Goal: Task Accomplishment & Management: Complete application form

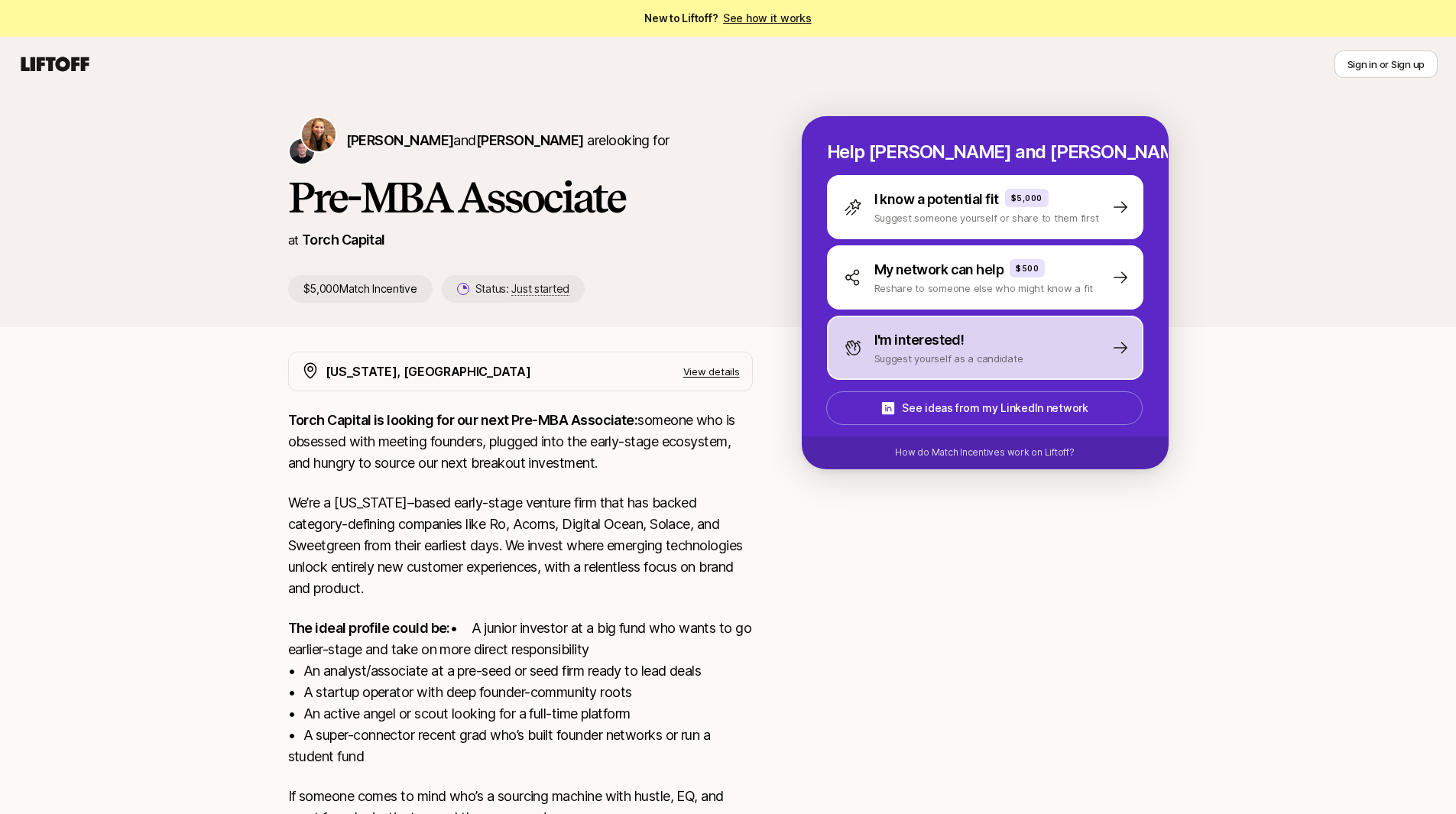
click at [920, 335] on p "I'm interested!" at bounding box center [920, 340] width 90 height 22
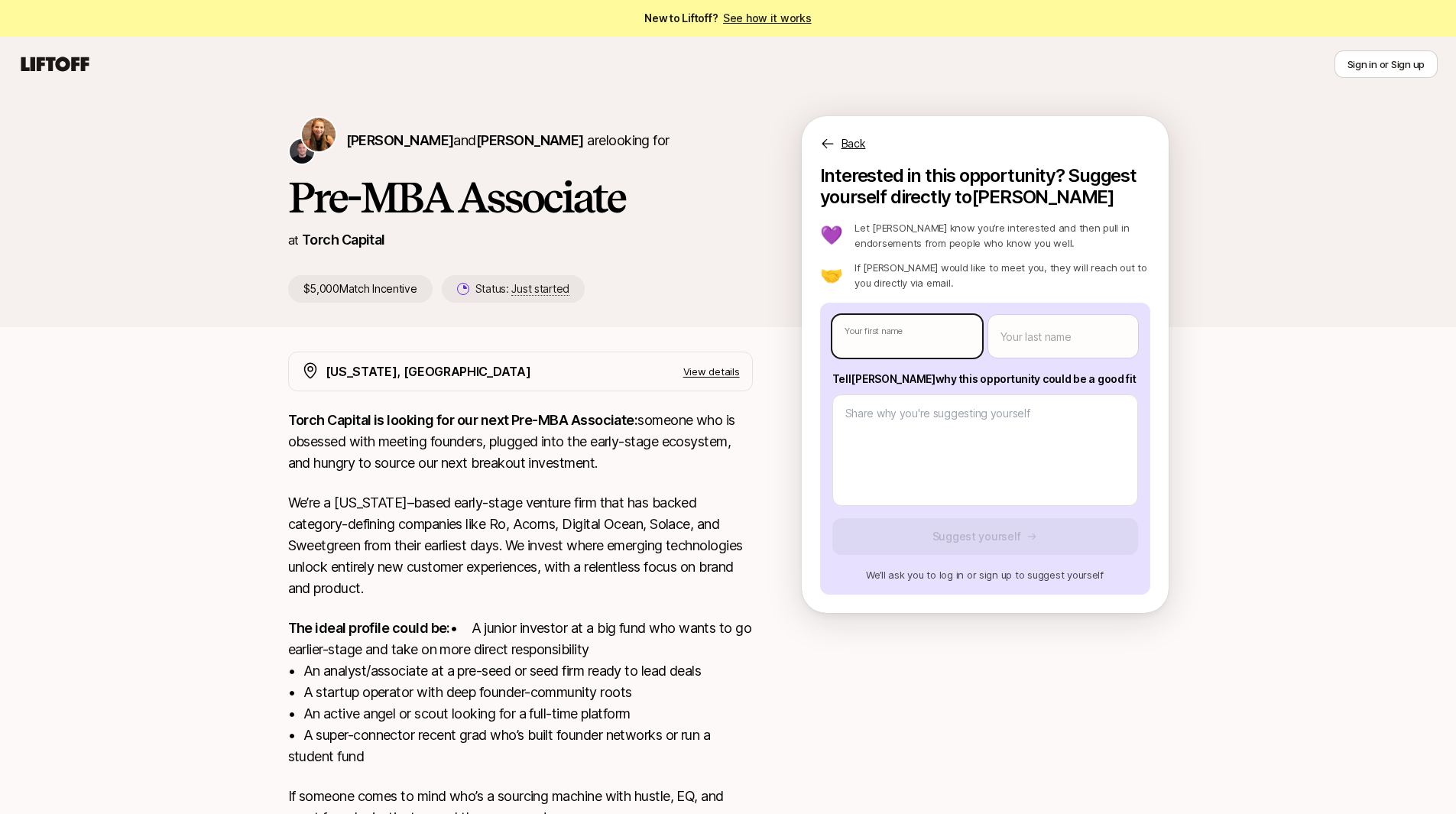
type textarea "x"
click at [900, 339] on body "New to Liftoff? See how it works Sign in or Sign up Sign in or Sign up [PERSON_…" at bounding box center [728, 407] width 1456 height 814
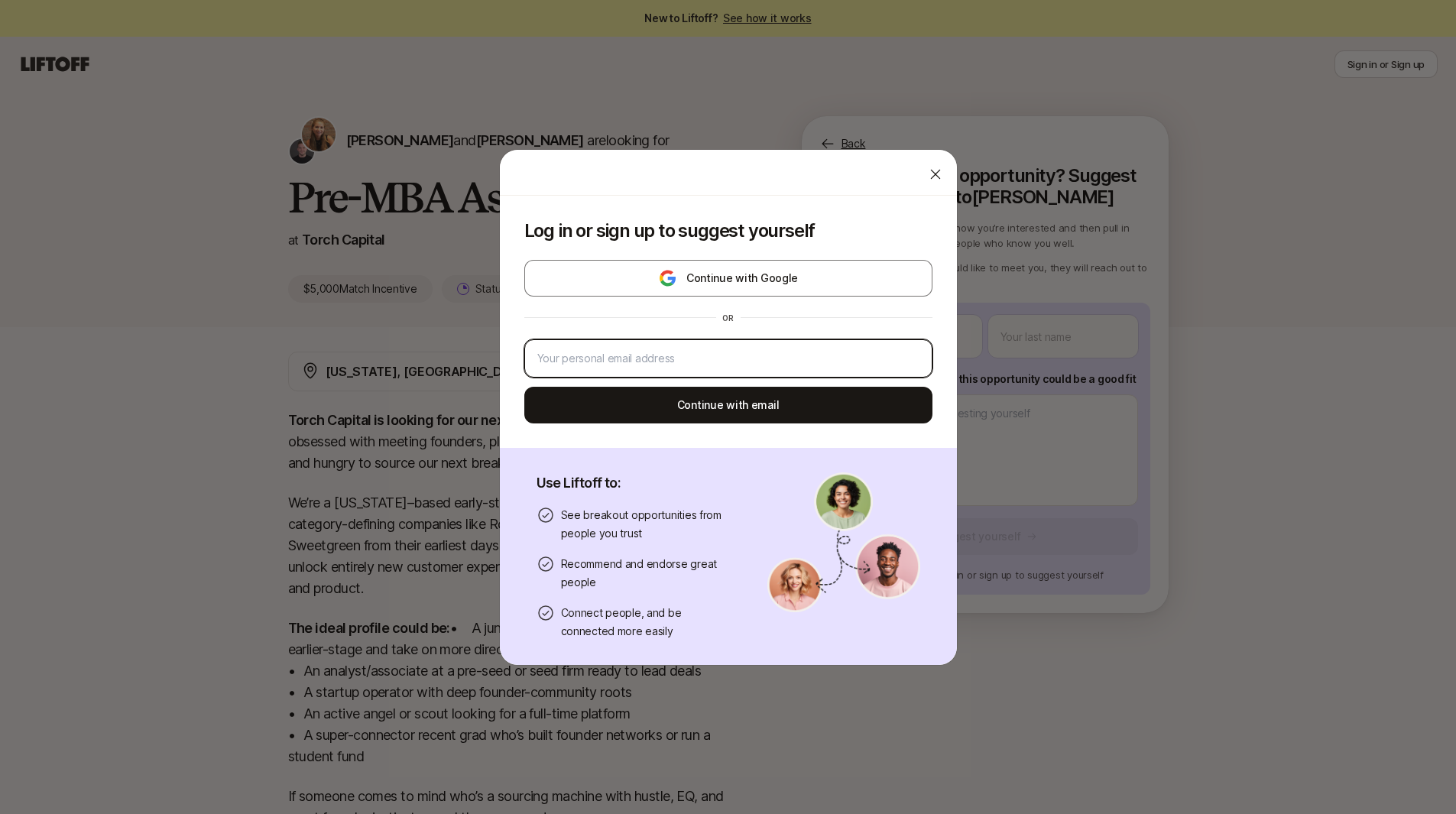
click at [714, 367] on input "email" at bounding box center [728, 359] width 382 height 19
type input "[EMAIL_ADDRESS][DOMAIN_NAME]"
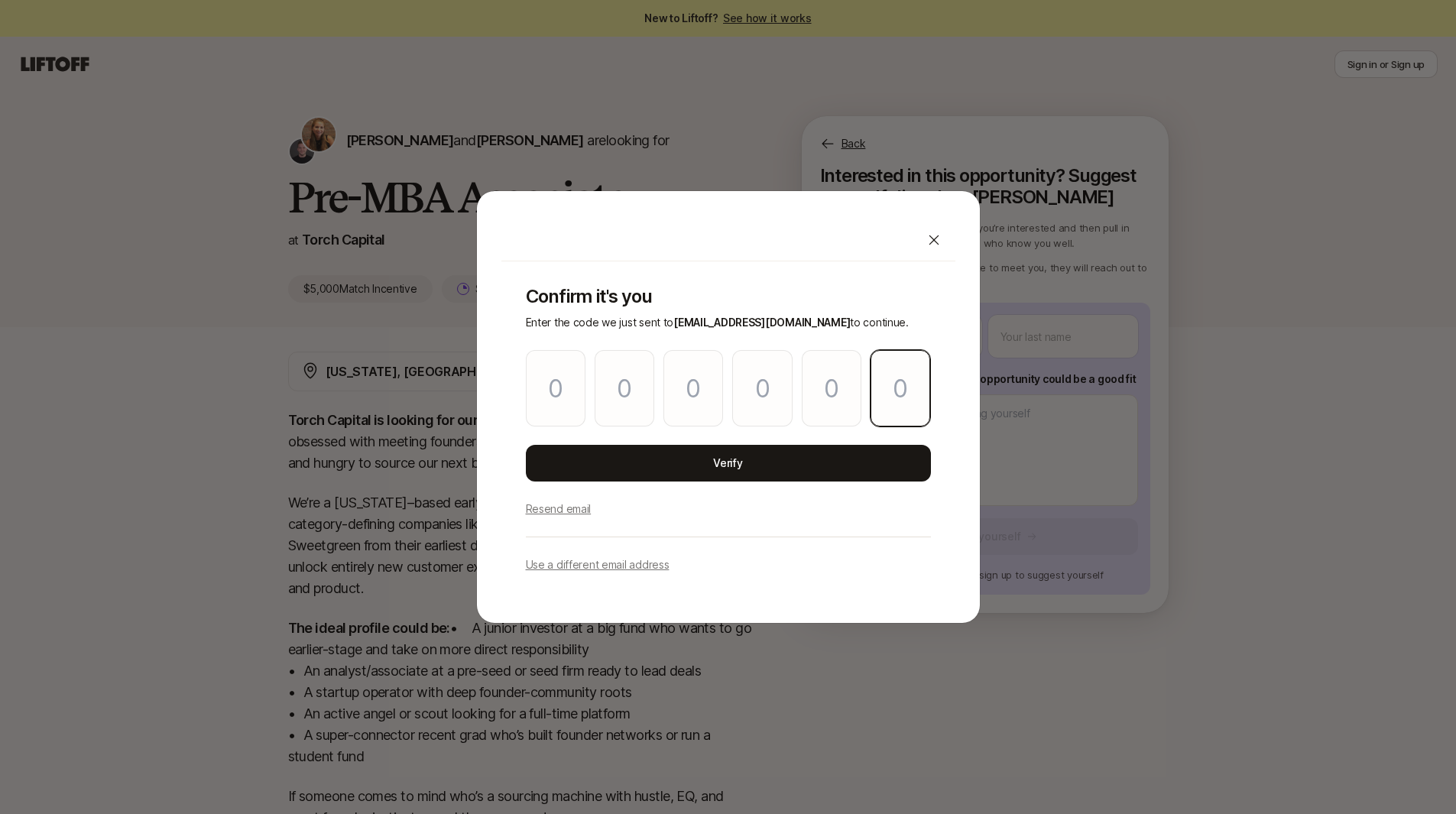
paste input "3"
type input "9"
type input "6"
type input "0"
type input "9"
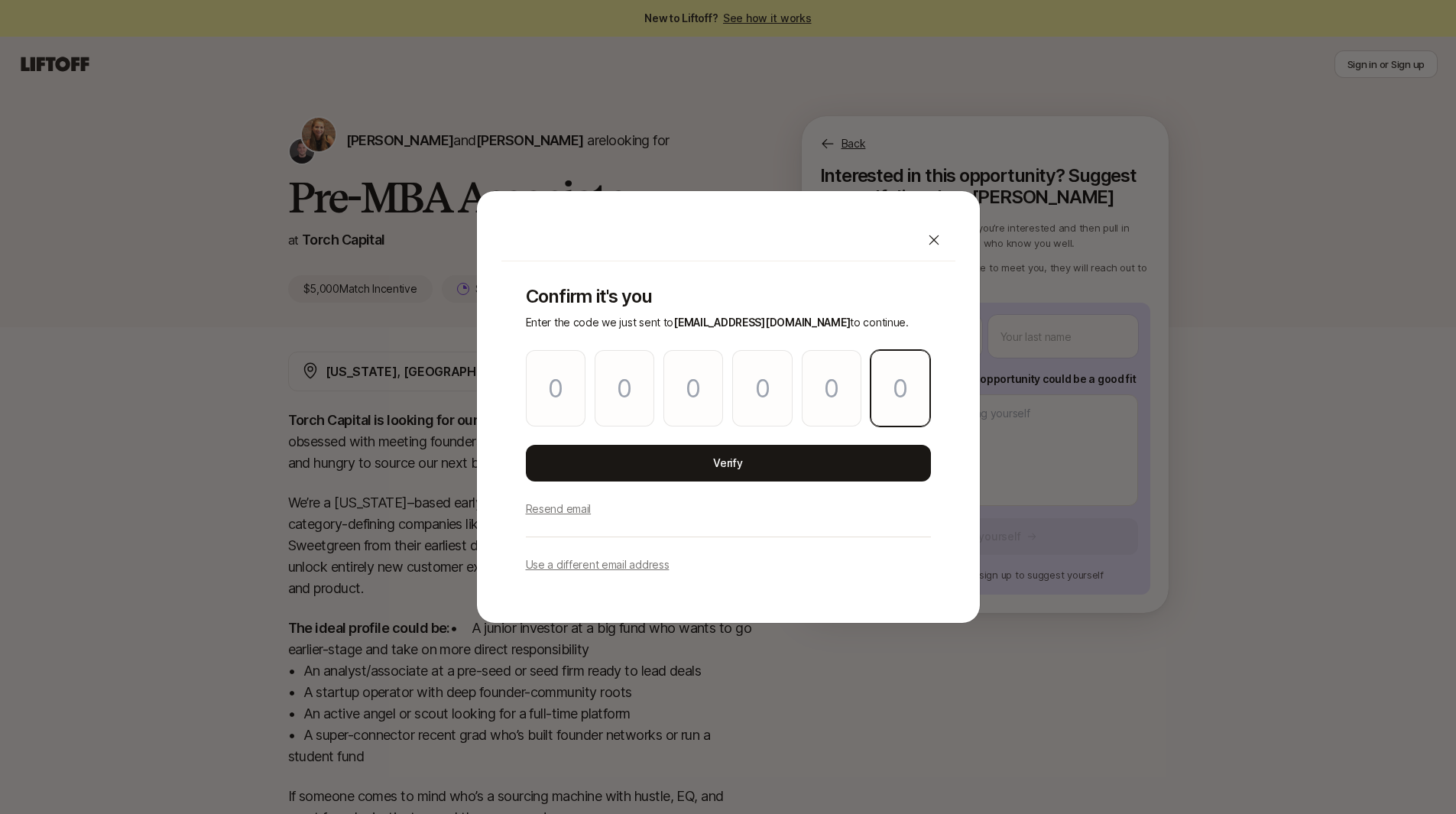
type input "3"
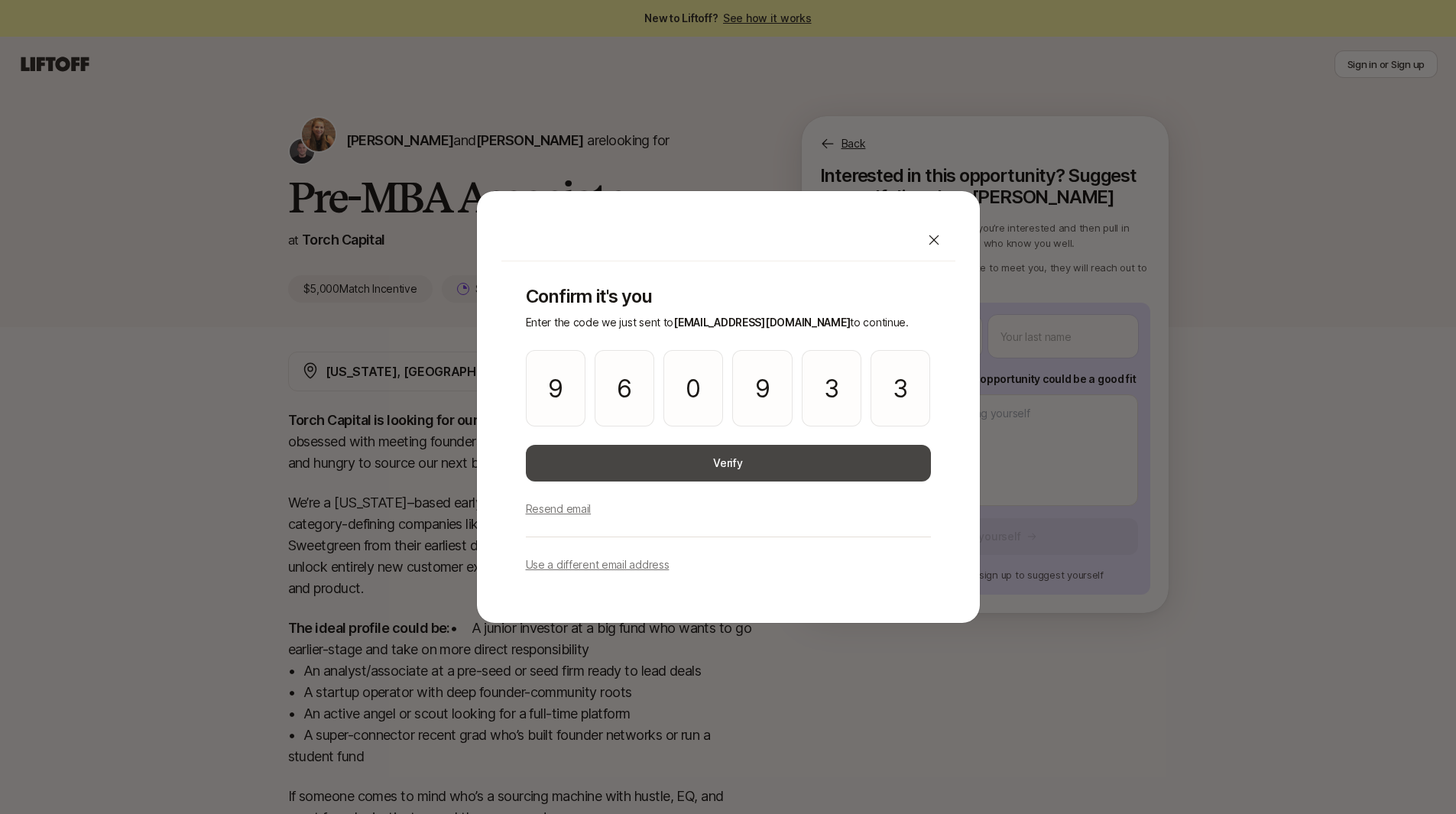
click at [696, 471] on button "Verify" at bounding box center [728, 463] width 405 height 37
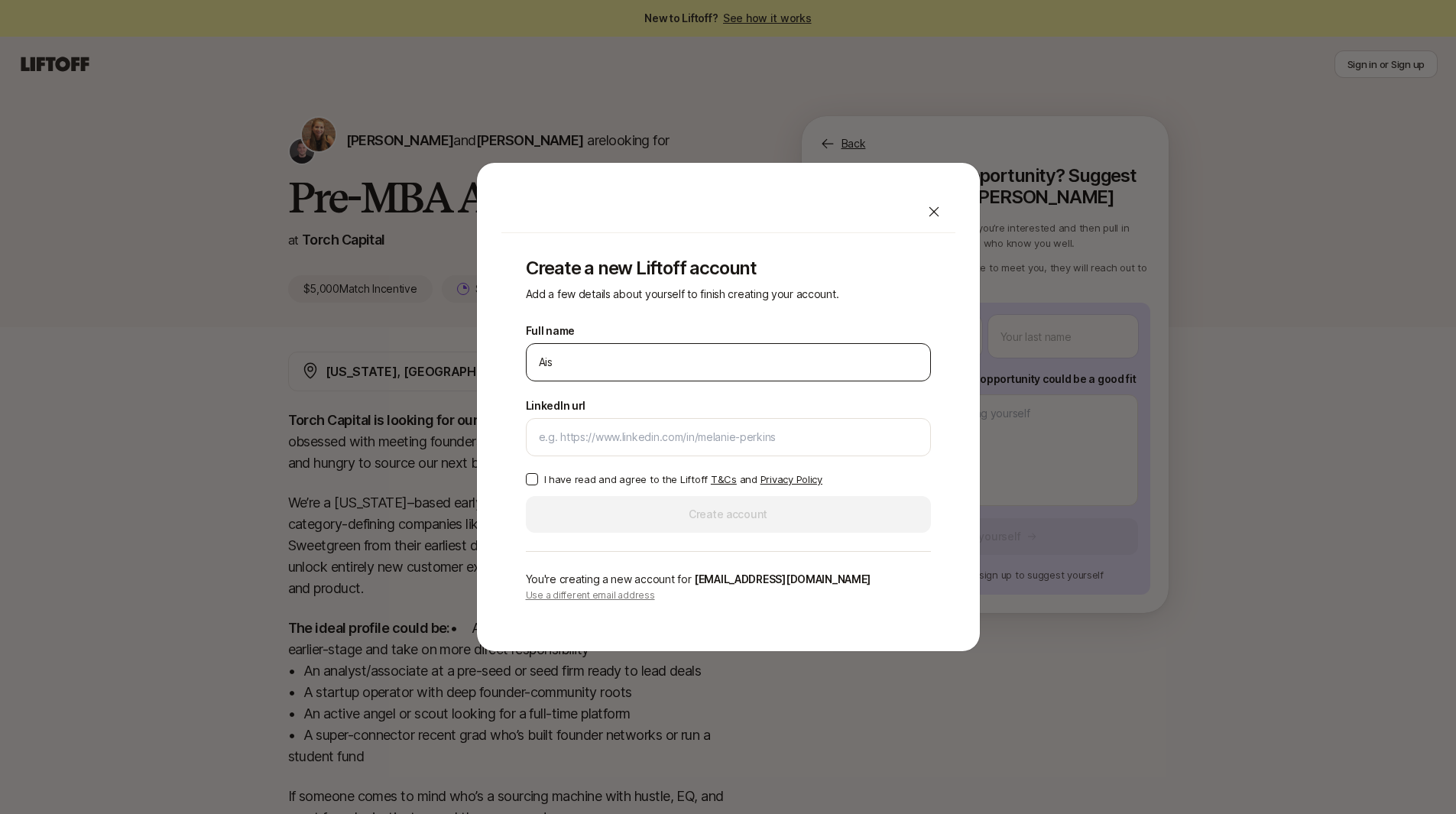
type input "[PERSON_NAME]"
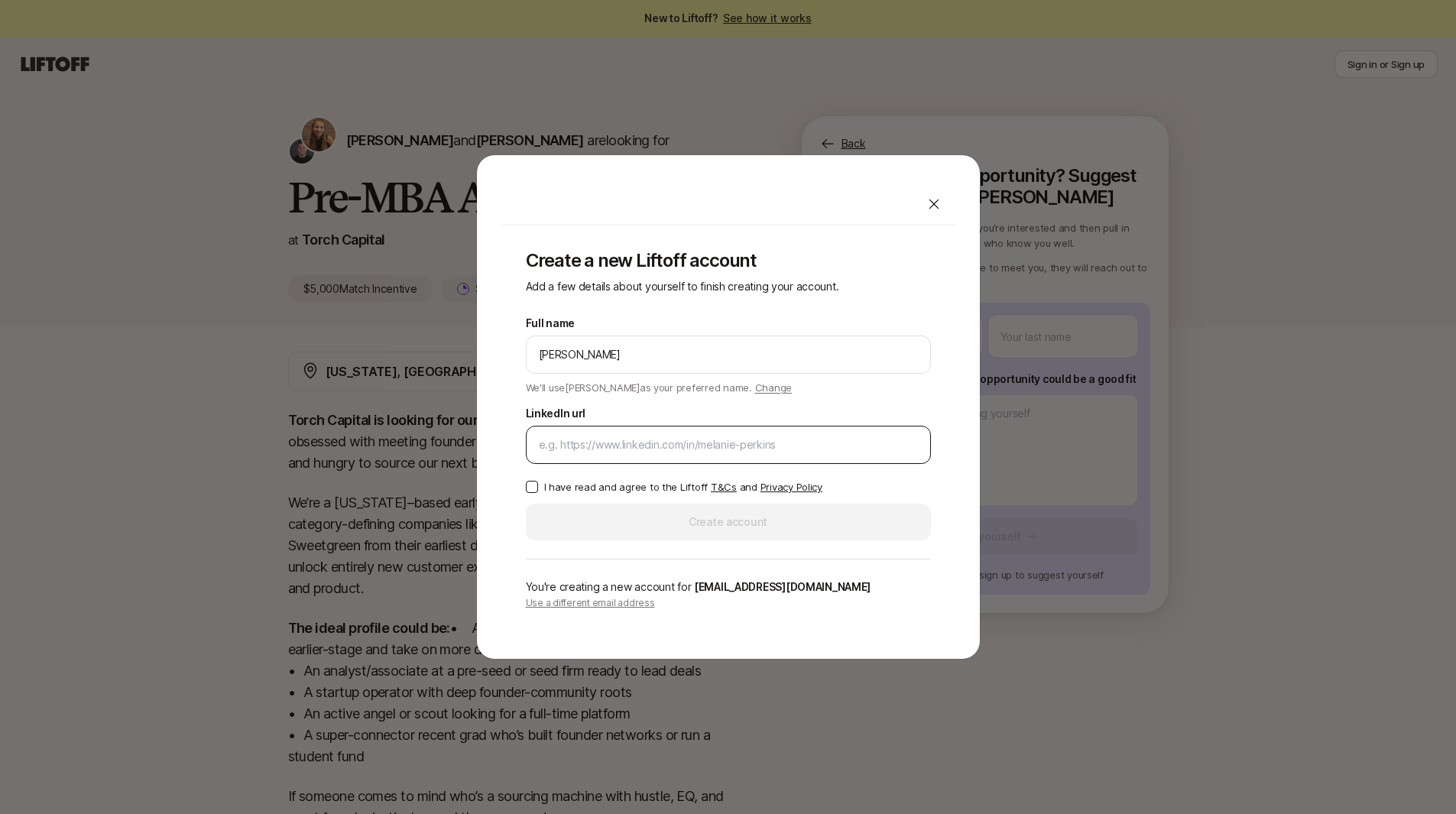
click at [652, 458] on div at bounding box center [728, 444] width 405 height 38
click at [649, 455] on div at bounding box center [728, 444] width 405 height 38
click at [639, 441] on input "LinkedIn url" at bounding box center [728, 445] width 379 height 19
paste input "[URL][DOMAIN_NAME]"
type input "[URL][DOMAIN_NAME]"
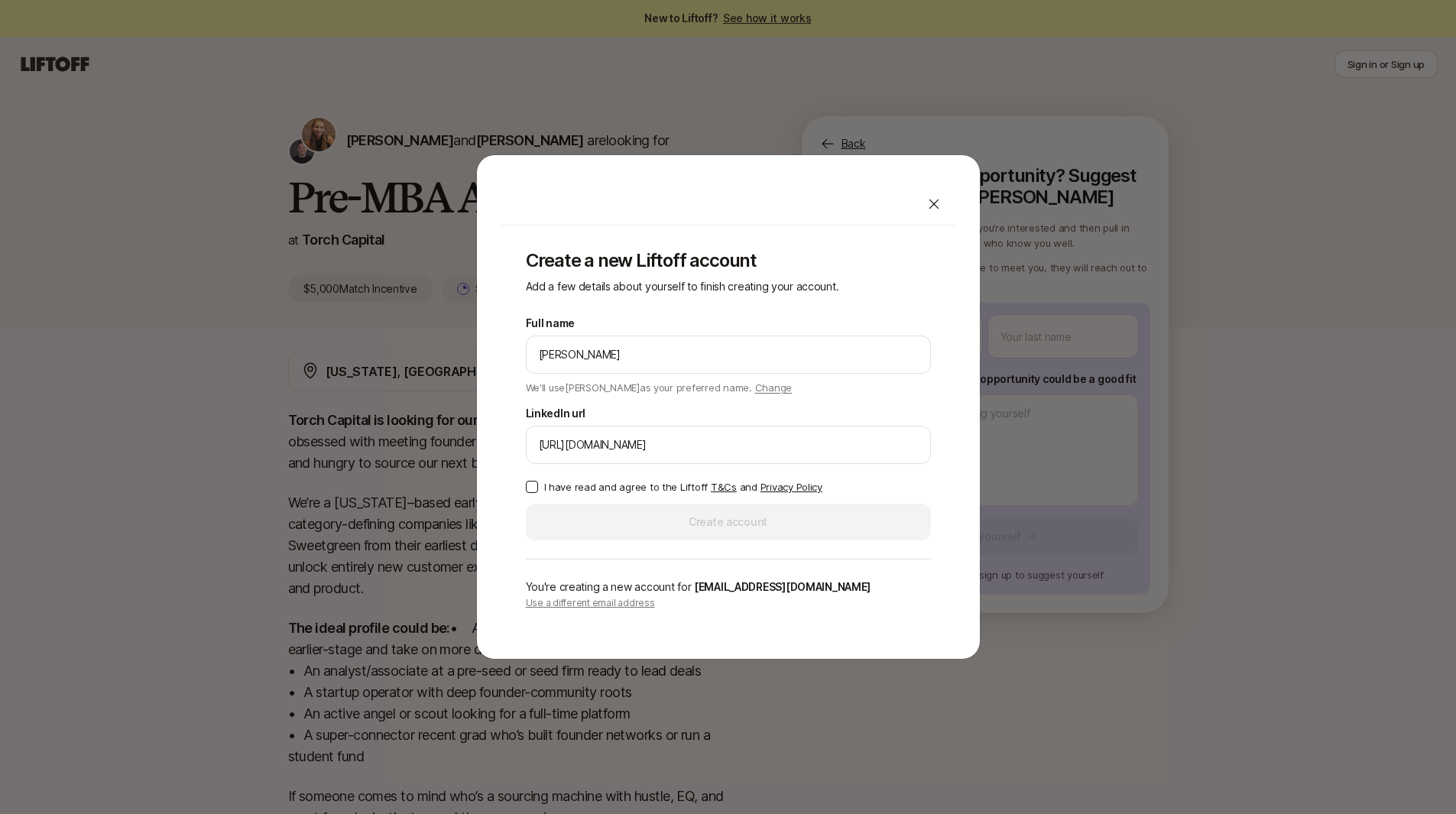
click at [536, 490] on button "I have read and agree to the Liftoff T&Cs and Privacy Policy" at bounding box center [532, 487] width 12 height 12
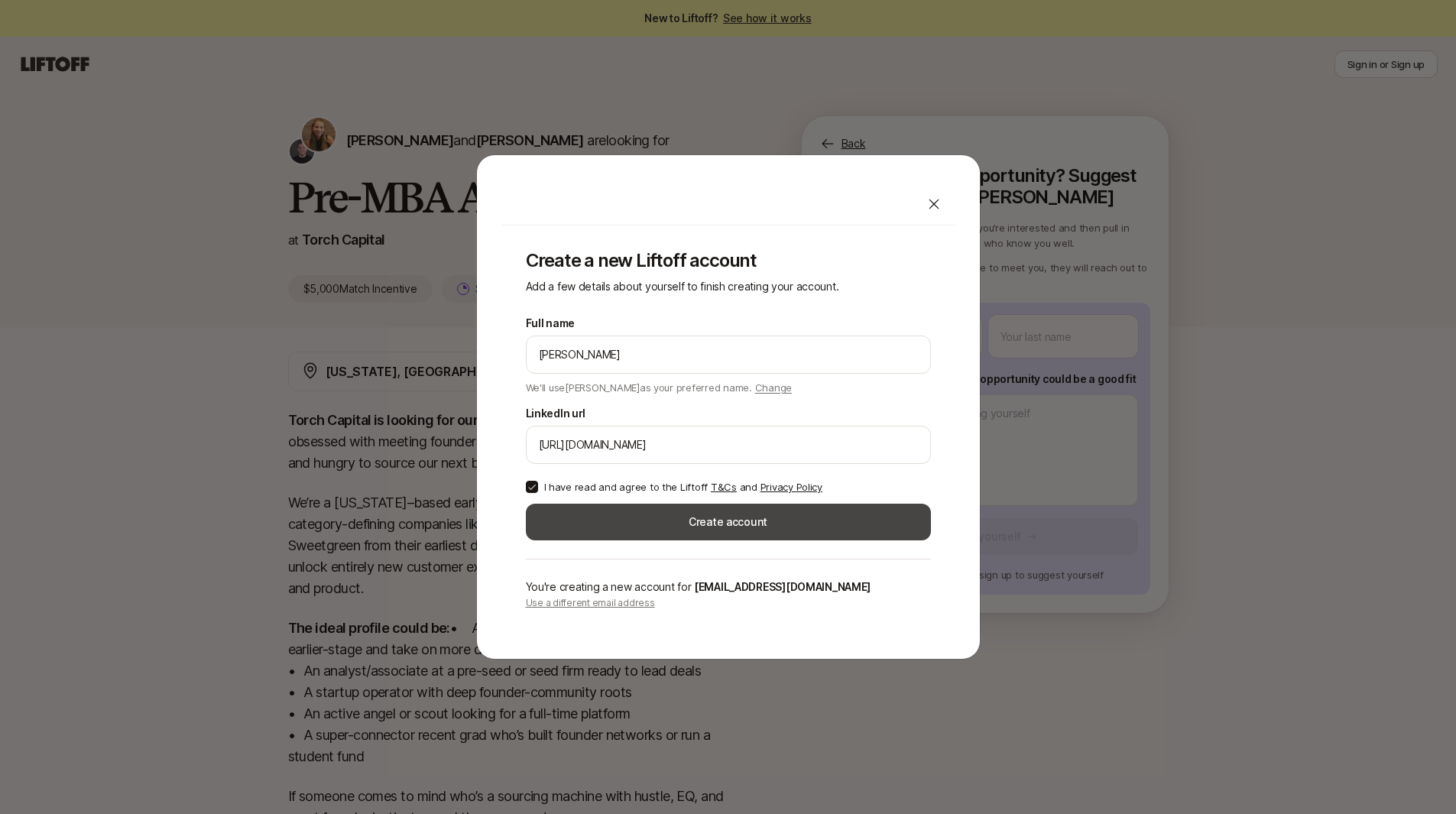
click at [625, 534] on button "Create account" at bounding box center [728, 521] width 405 height 37
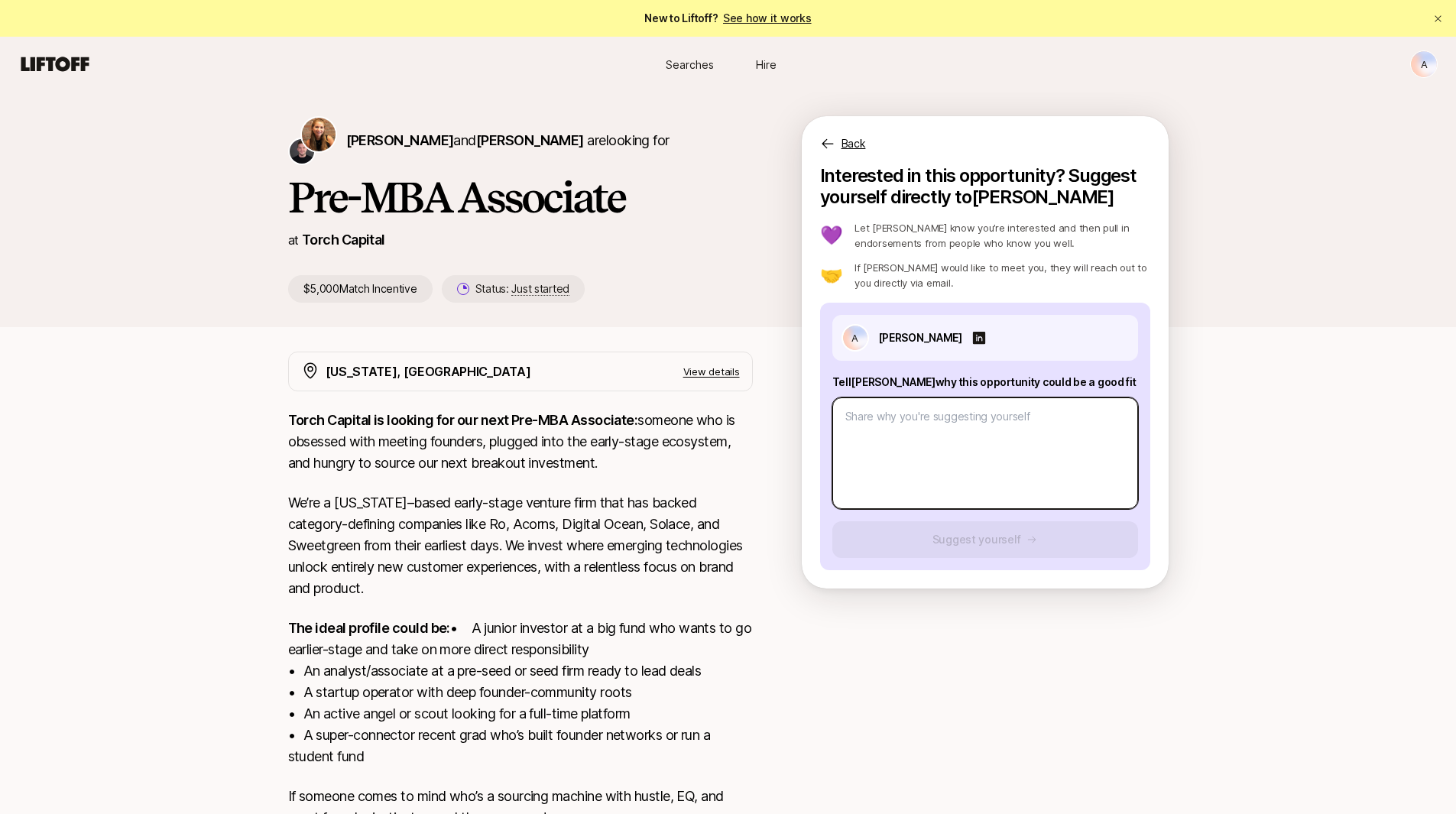
click at [1000, 445] on textarea at bounding box center [985, 453] width 306 height 111
click at [485, 563] on p "We’re a [US_STATE]–based early-stage venture firm that has backed category-defi…" at bounding box center [520, 546] width 465 height 107
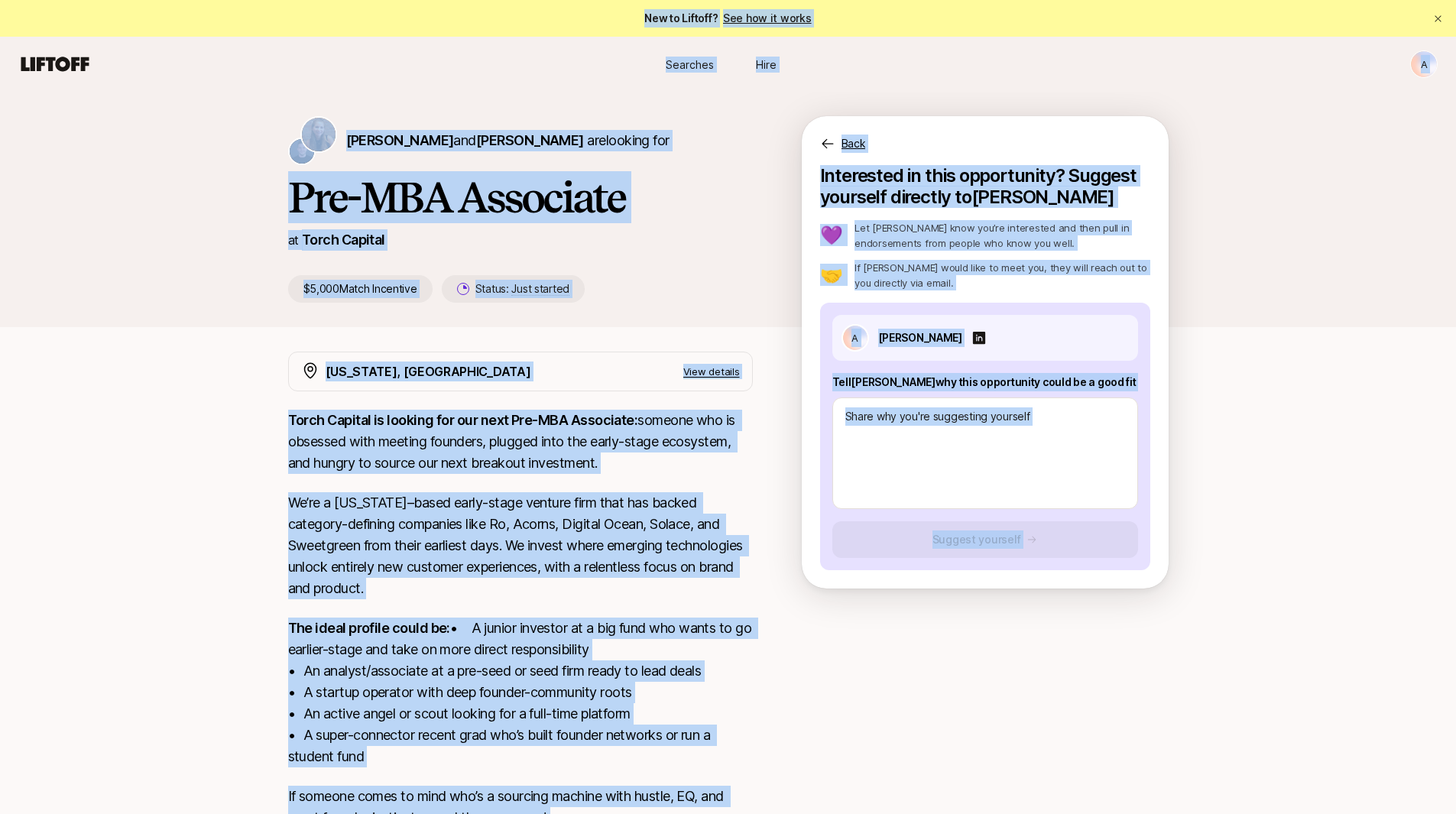
click at [521, 553] on p "We’re a [US_STATE]–based early-stage venture firm that has backed category-defi…" at bounding box center [520, 546] width 465 height 107
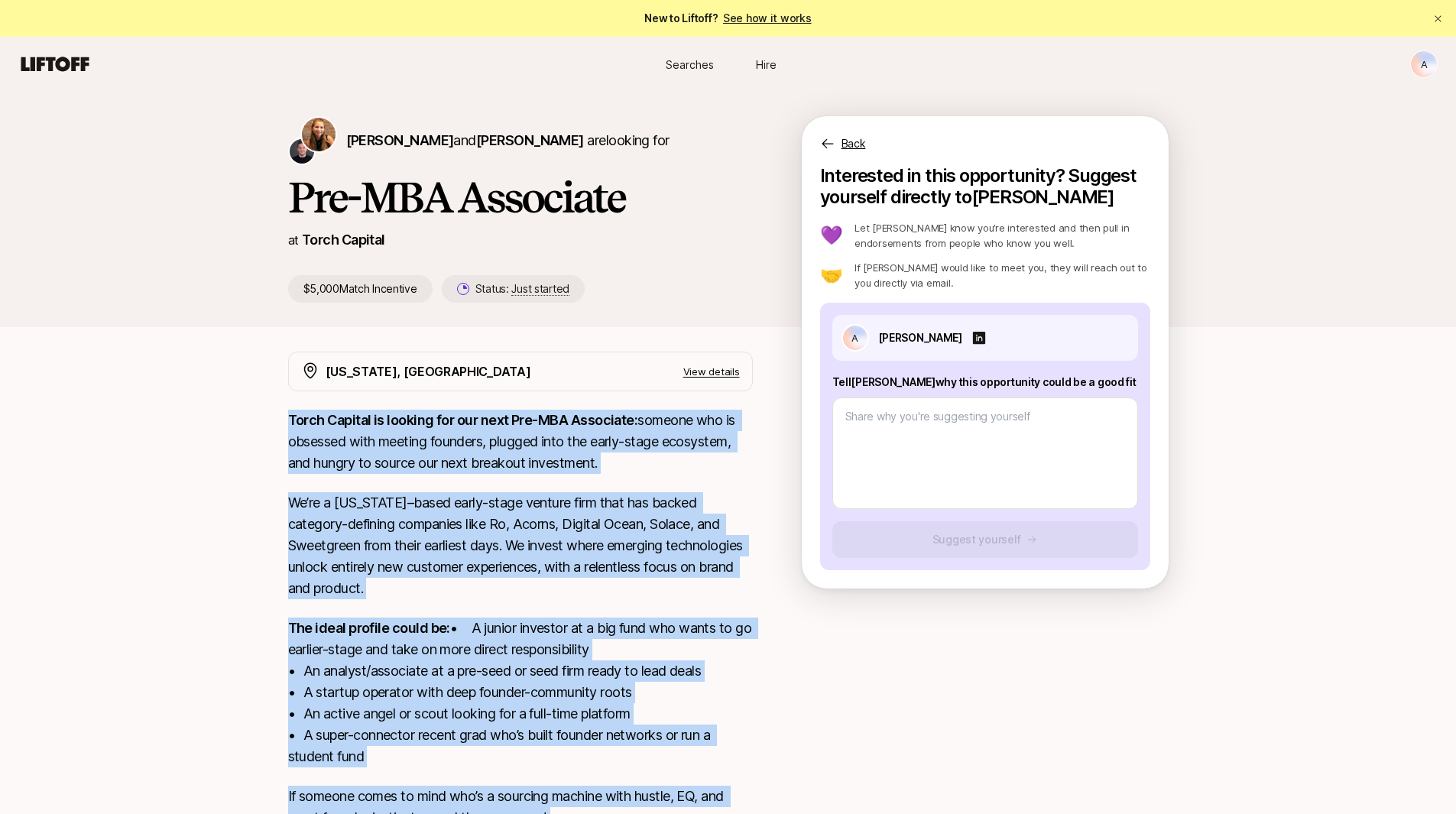
scroll to position [134, 0]
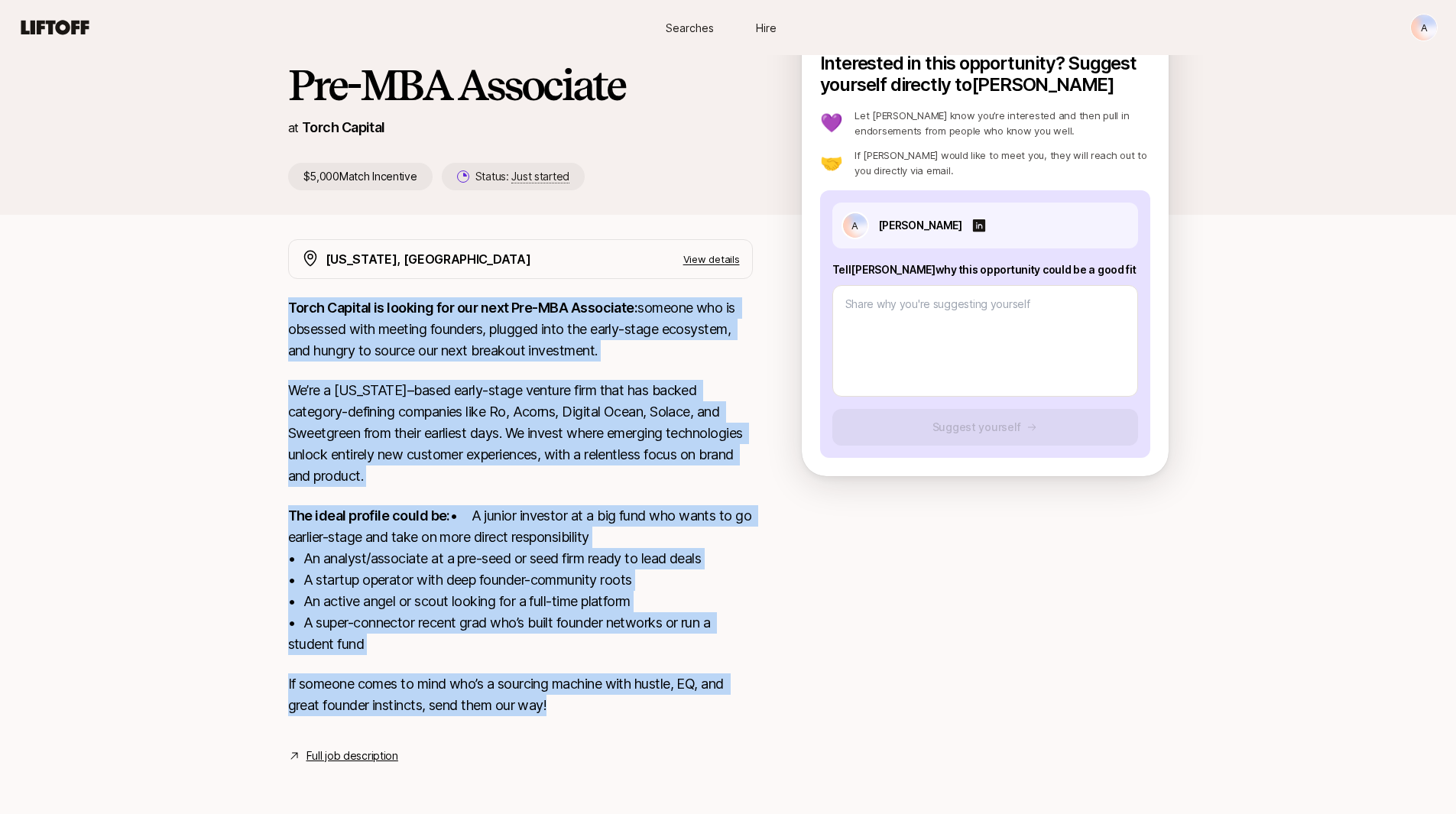
drag, startPoint x: 287, startPoint y: 419, endPoint x: 593, endPoint y: 708, distance: 420.9
click at [593, 708] on div "Torch Capital is looking for our next Pre-MBA Associate: someone who is obsesse…" at bounding box center [520, 516] width 465 height 437
copy div "Lorem Ipsumdo si ametcon adi eli sedd Eiu-TEM Incididun: utlabor etd ma aliquae…"
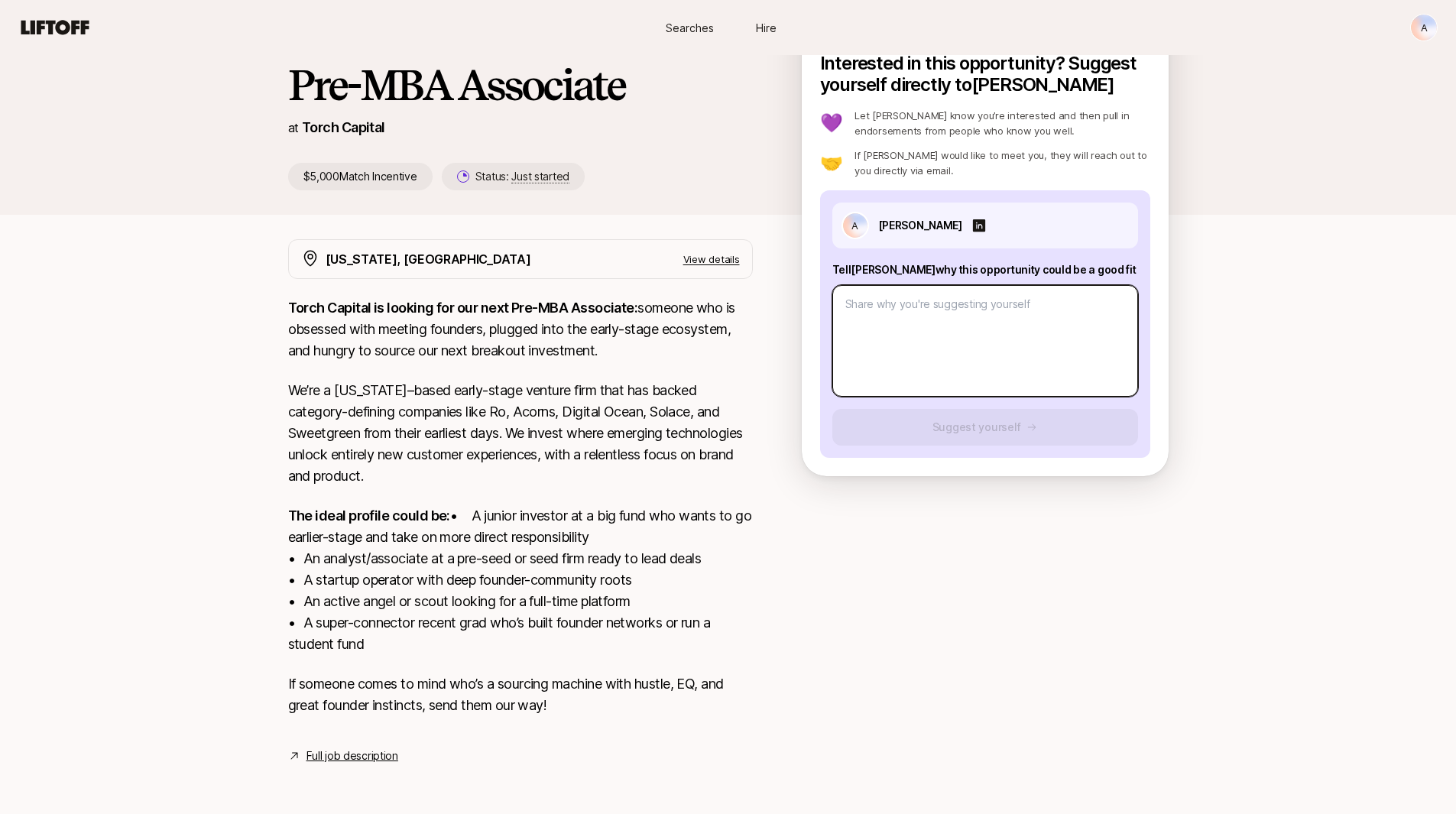
click at [933, 352] on textarea at bounding box center [985, 340] width 306 height 111
paste textarea "Lo Ipsum, D sita consec adi Eli-SED Doeiusmod temp in Utlab etd magnaaliqua eni…"
type textarea "x"
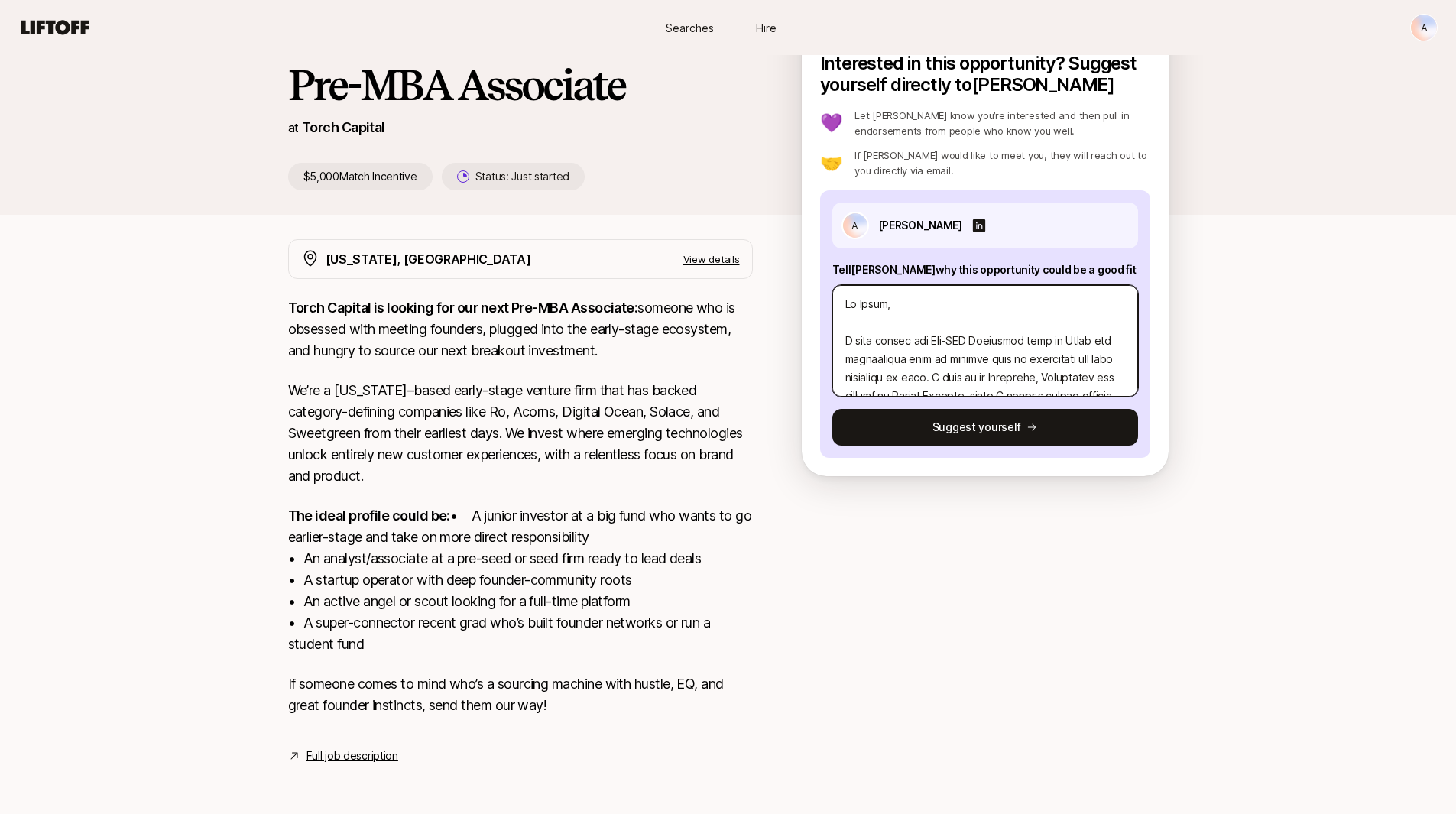
scroll to position [107, 0]
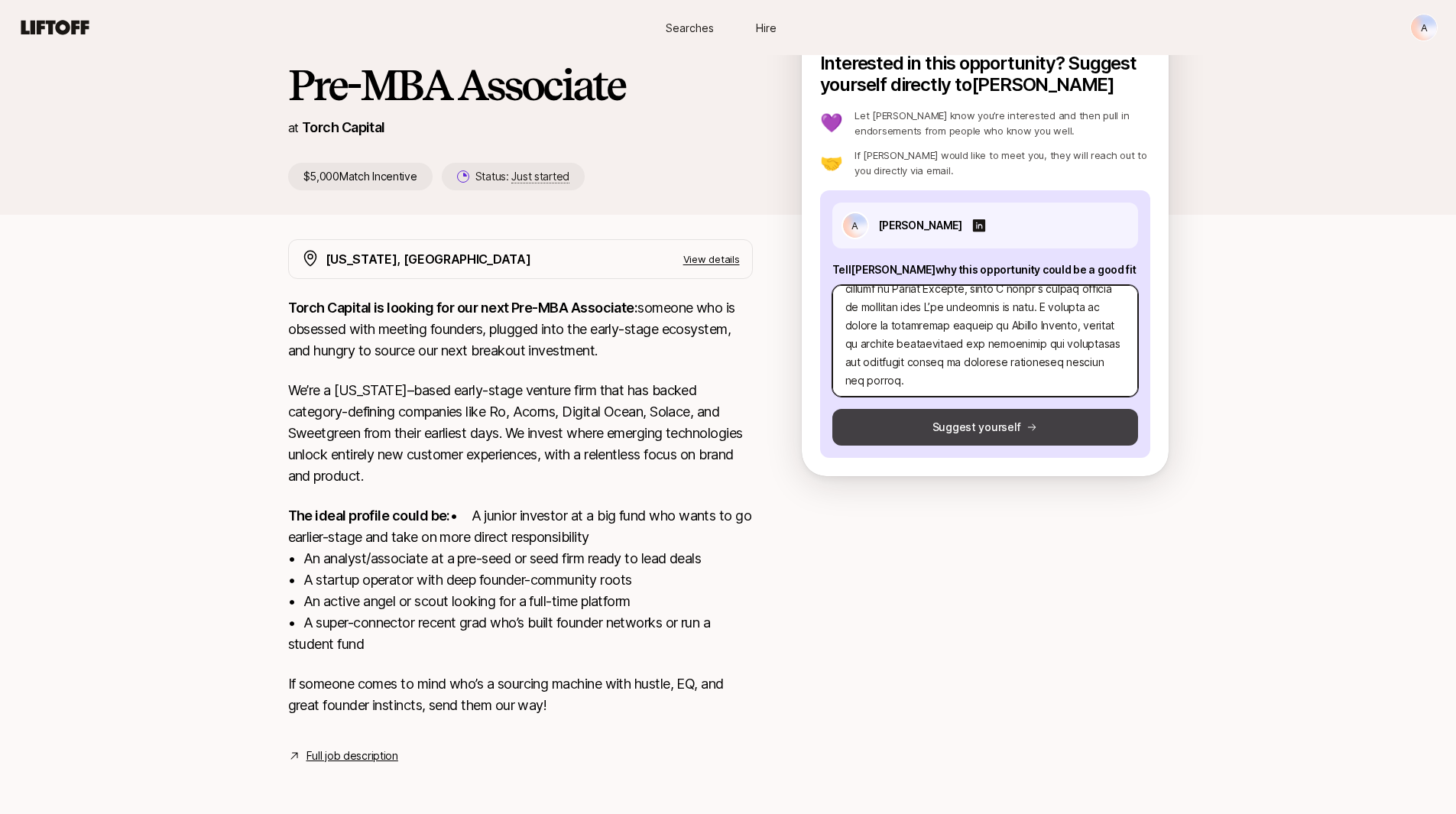
type textarea "Lo Ipsum, D sita consec adi Eli-SED Doeiusmod temp in Utlab etd magnaaliqua eni…"
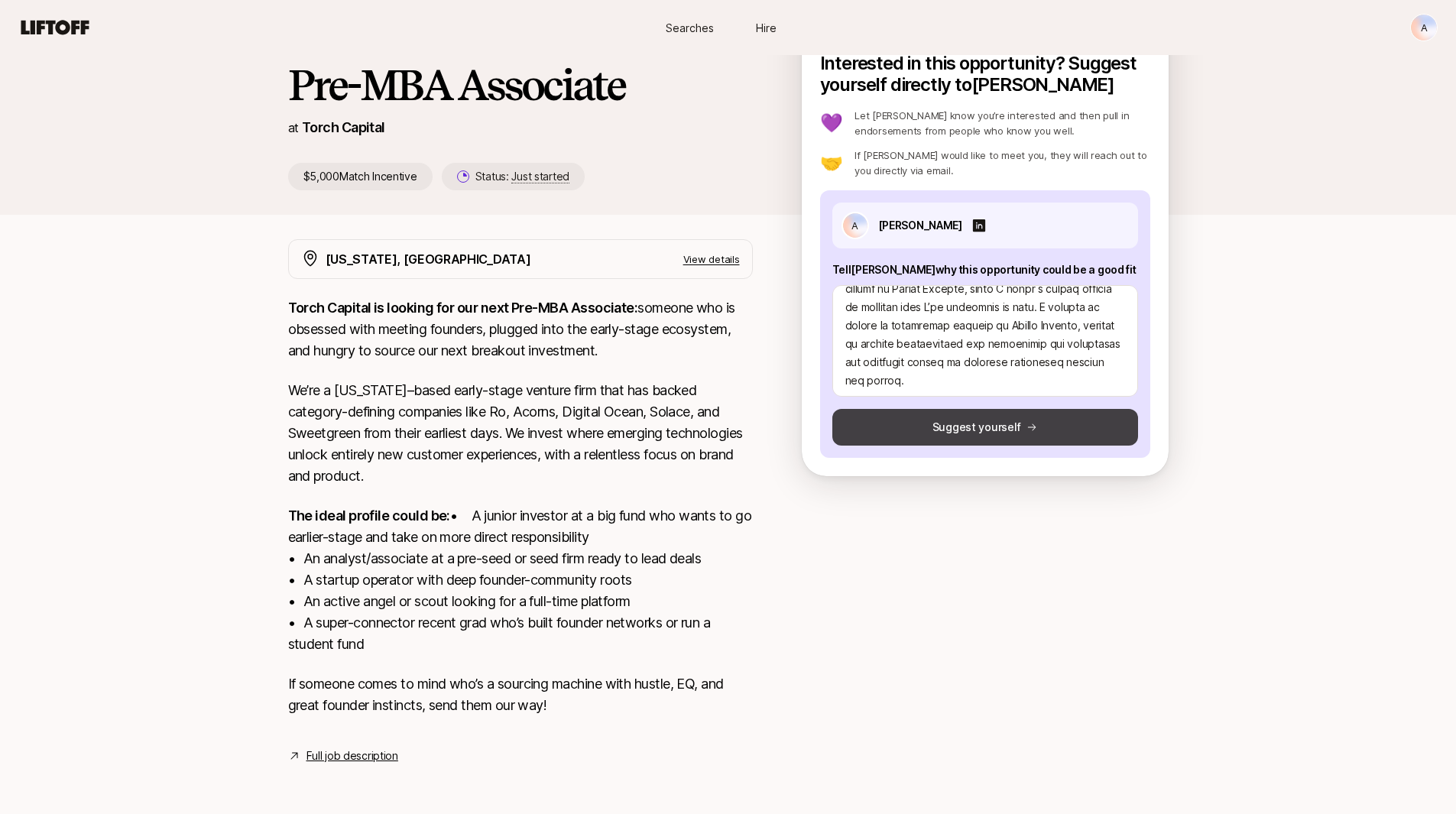
click at [970, 419] on button "Suggest yourself" at bounding box center [985, 427] width 306 height 37
type textarea "x"
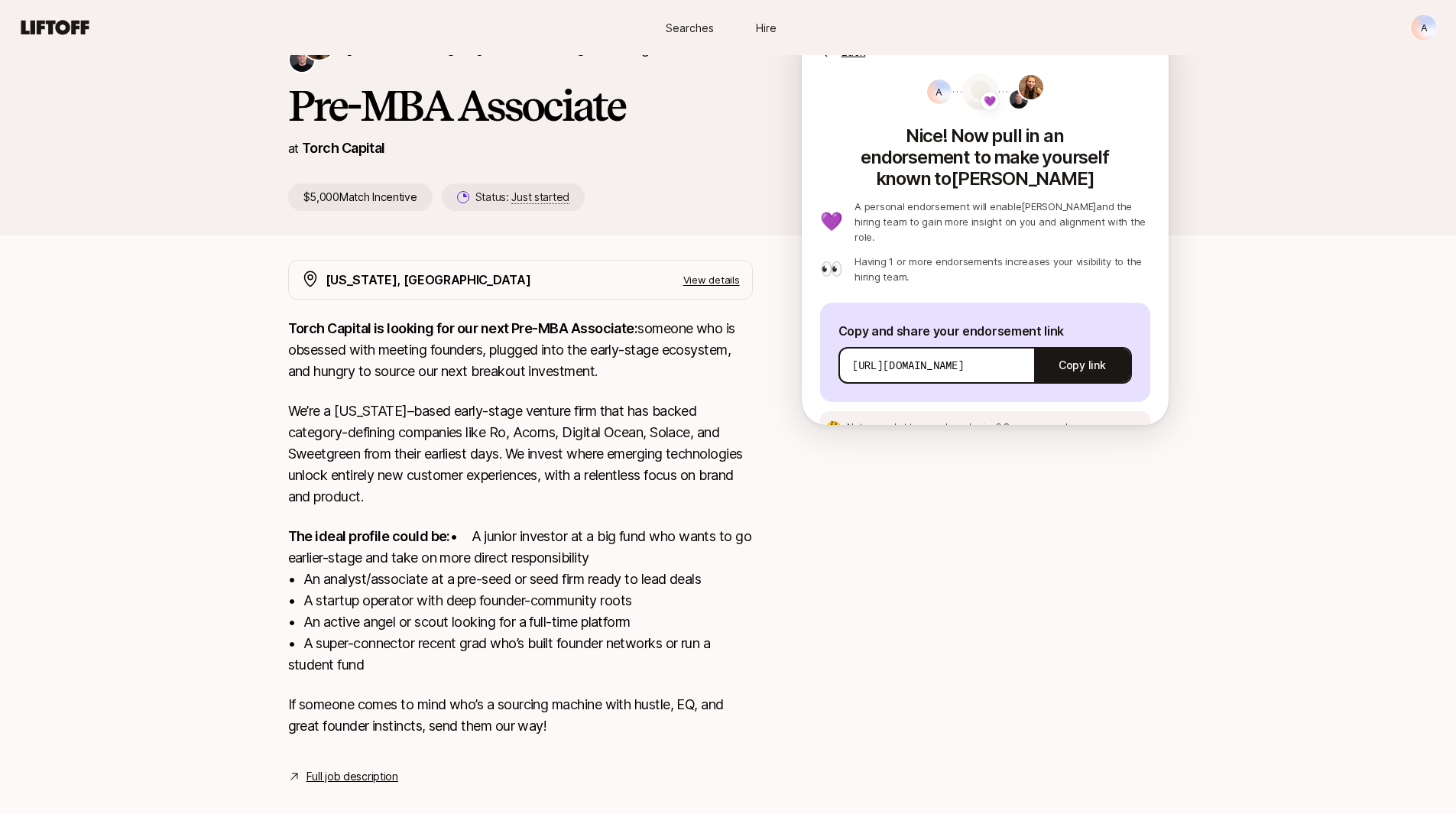
scroll to position [0, 0]
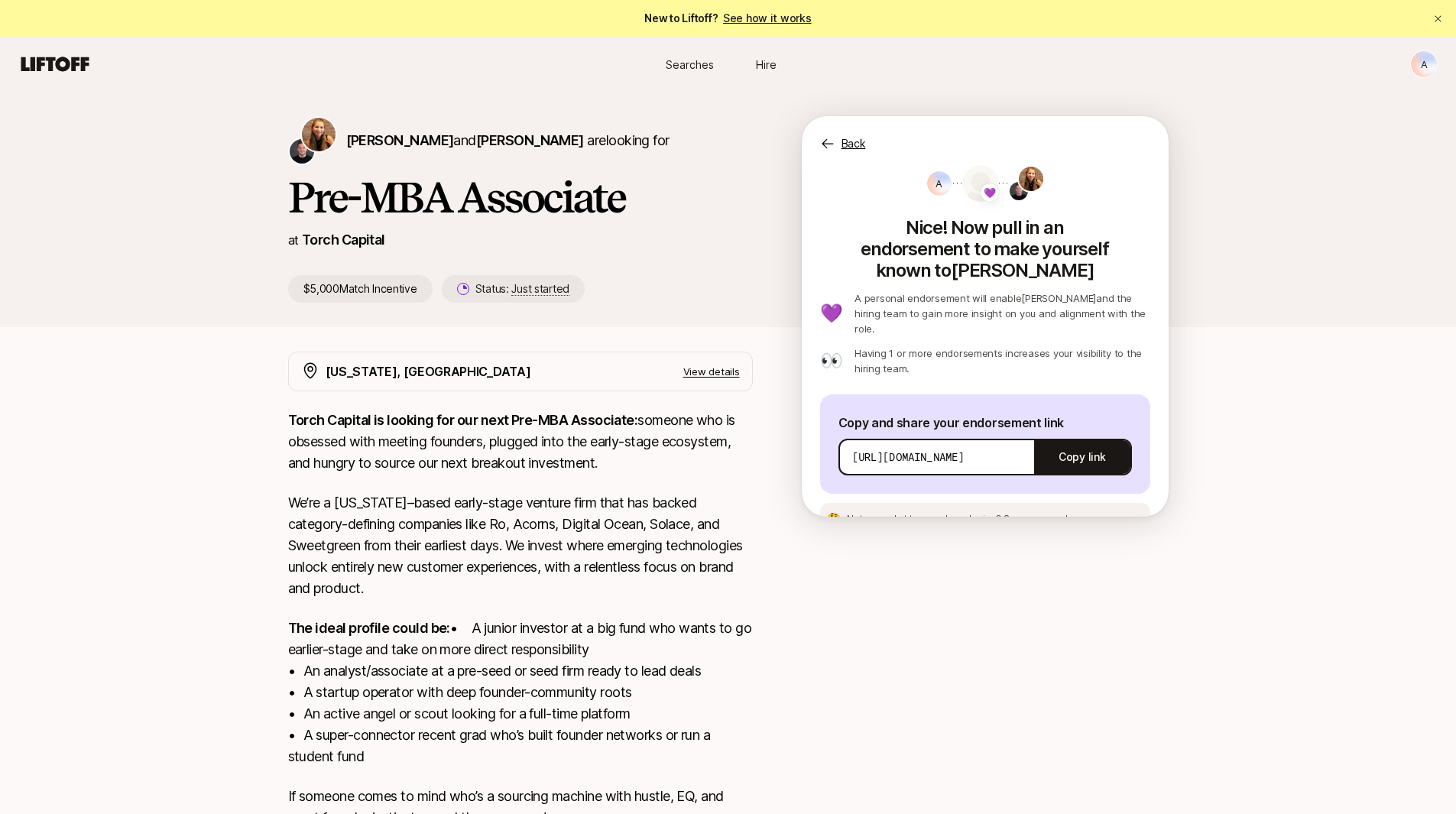
click at [1052, 503] on div "🤔 Not sure what to say when sharing? See an example message" at bounding box center [985, 518] width 330 height 32
click at [1052, 513] on span "See an example message" at bounding box center [1061, 518] width 114 height 12
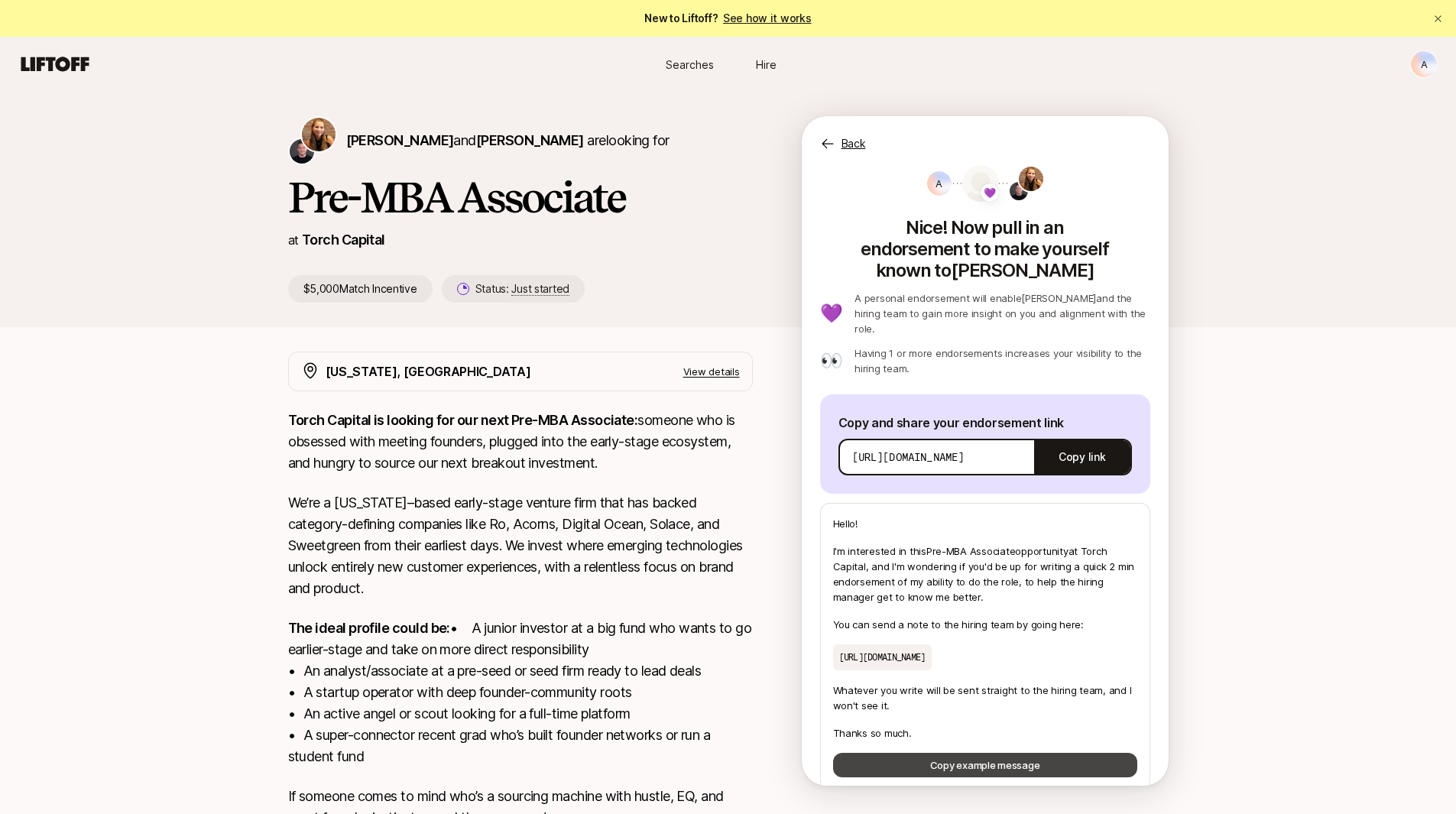
click at [1003, 753] on button "Copy example message" at bounding box center [985, 765] width 304 height 24
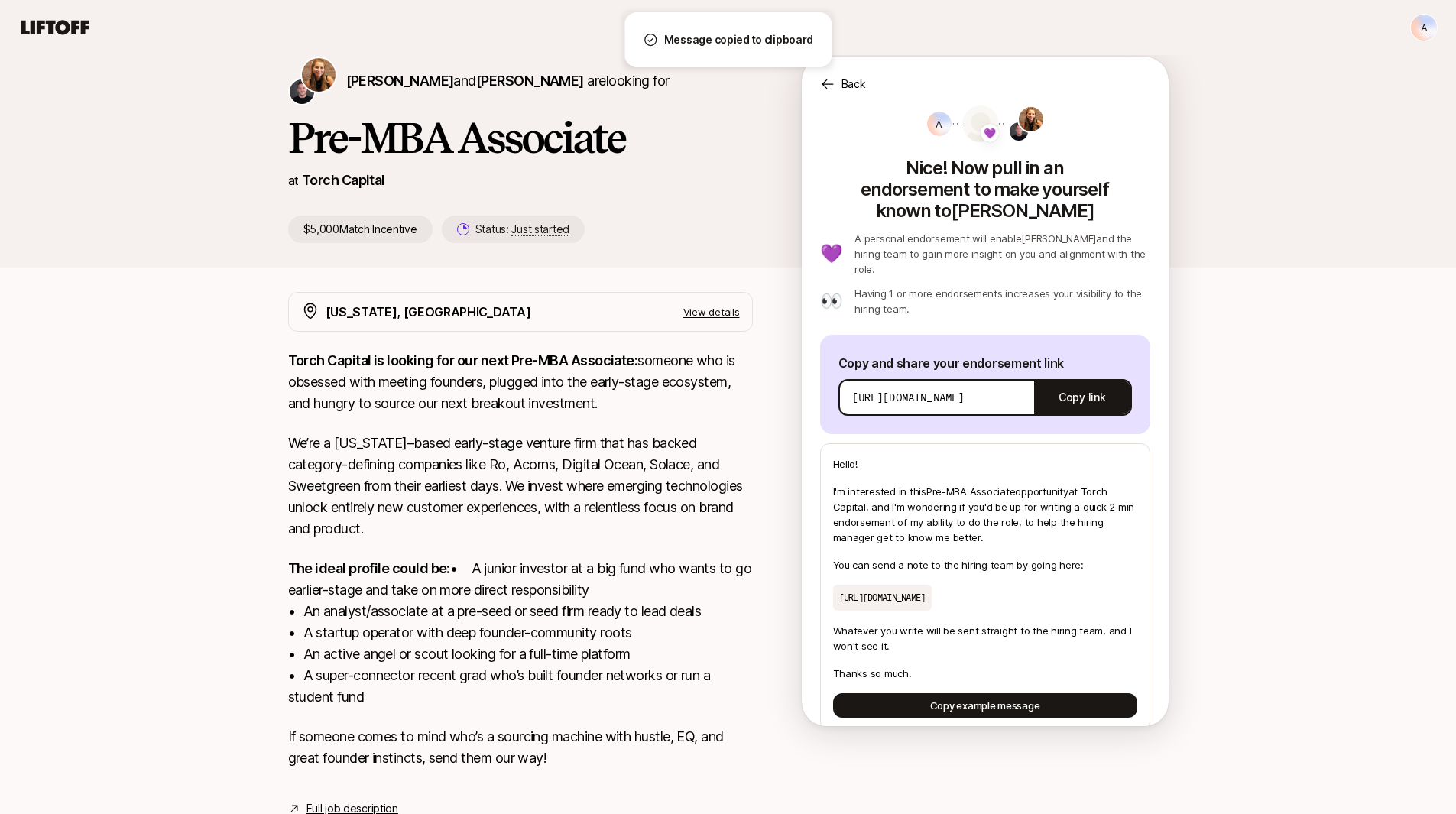
scroll to position [67, 0]
